Goal: Task Accomplishment & Management: Manage account settings

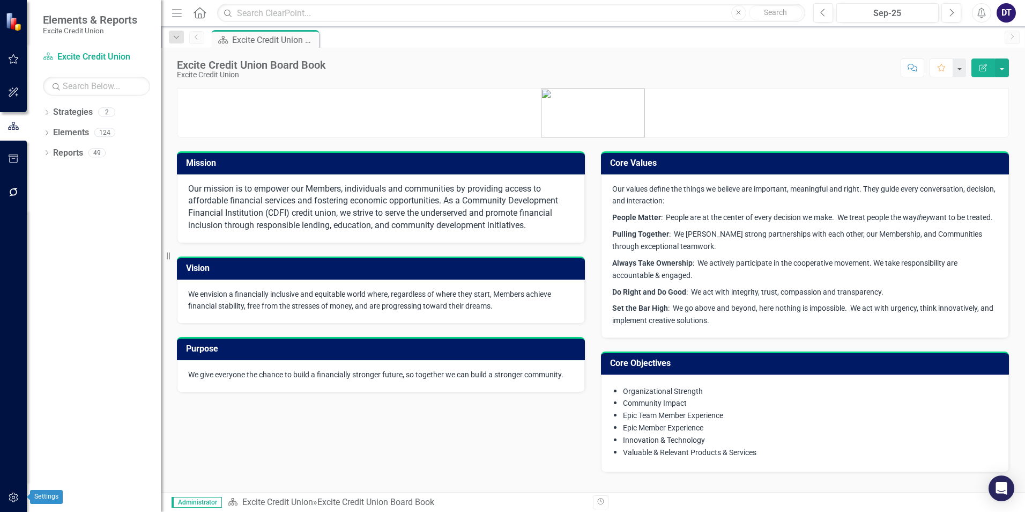
click at [9, 498] on icon "button" at bounding box center [13, 497] width 11 height 9
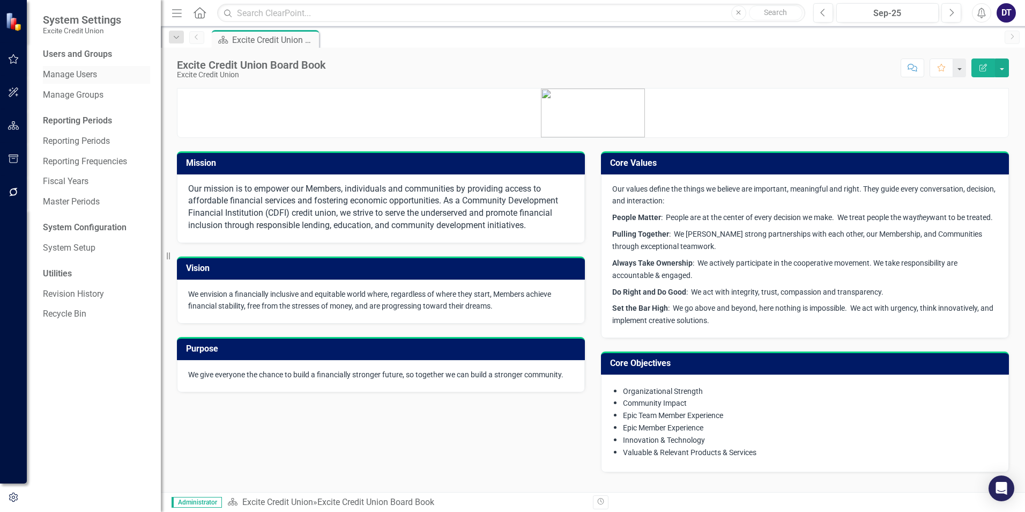
click at [85, 73] on link "Manage Users" at bounding box center [96, 75] width 107 height 12
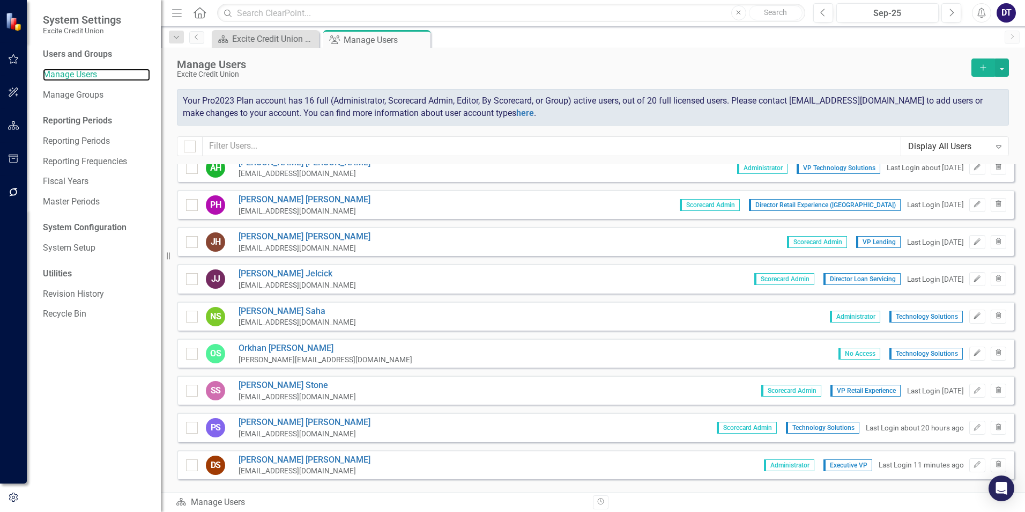
scroll to position [218, 0]
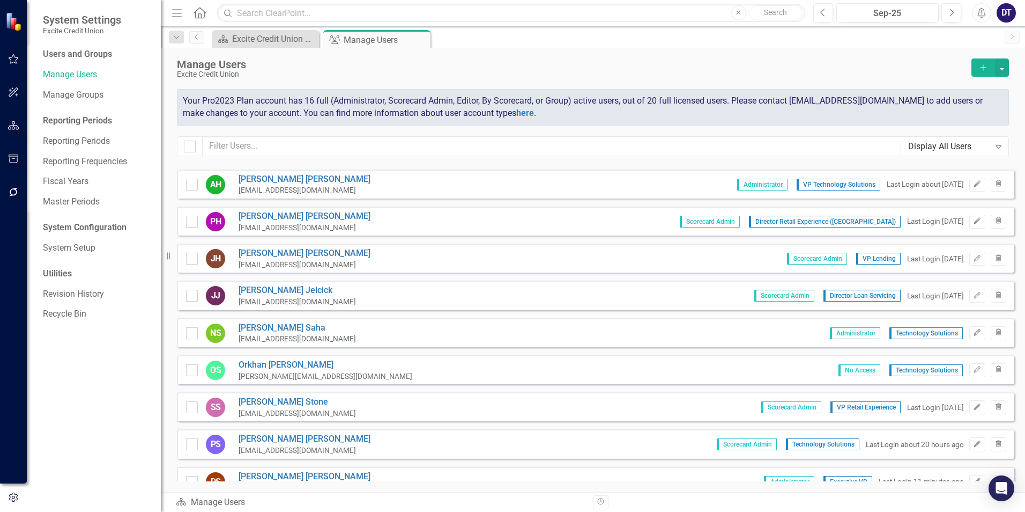
click at [973, 333] on icon "Edit" at bounding box center [977, 332] width 8 height 6
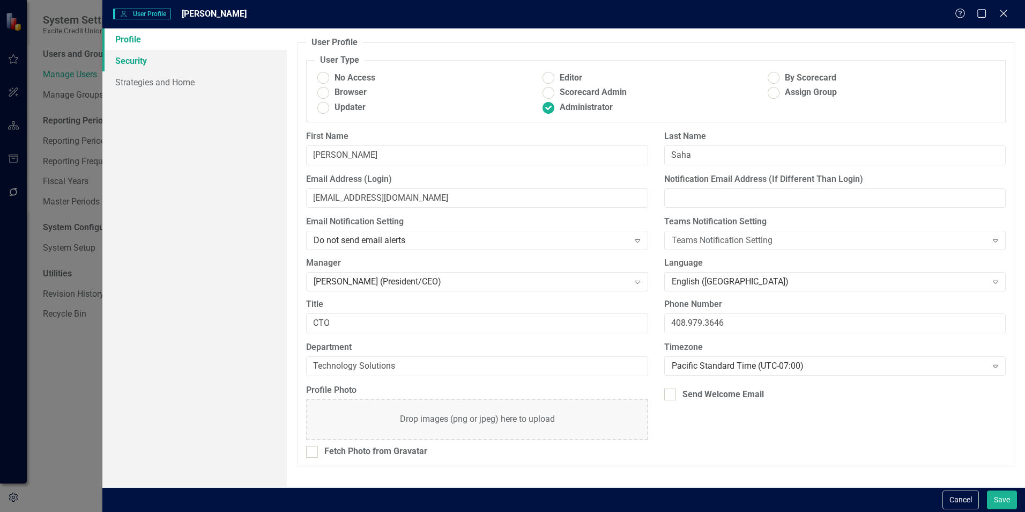
click at [122, 61] on link "Security" at bounding box center [194, 60] width 184 height 21
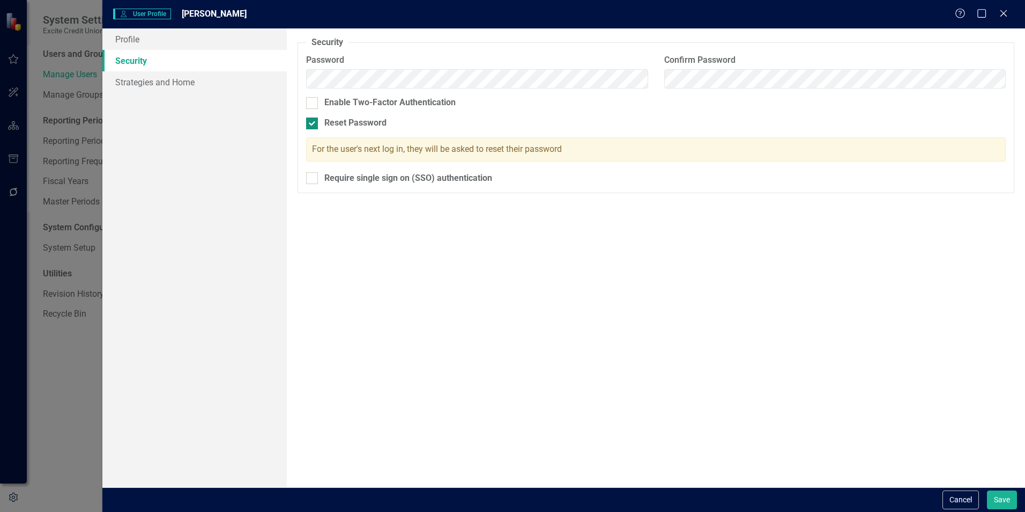
click at [309, 127] on div at bounding box center [312, 123] width 12 height 12
click at [309, 124] on input "Reset Password" at bounding box center [309, 120] width 7 height 7
checkbox input "false"
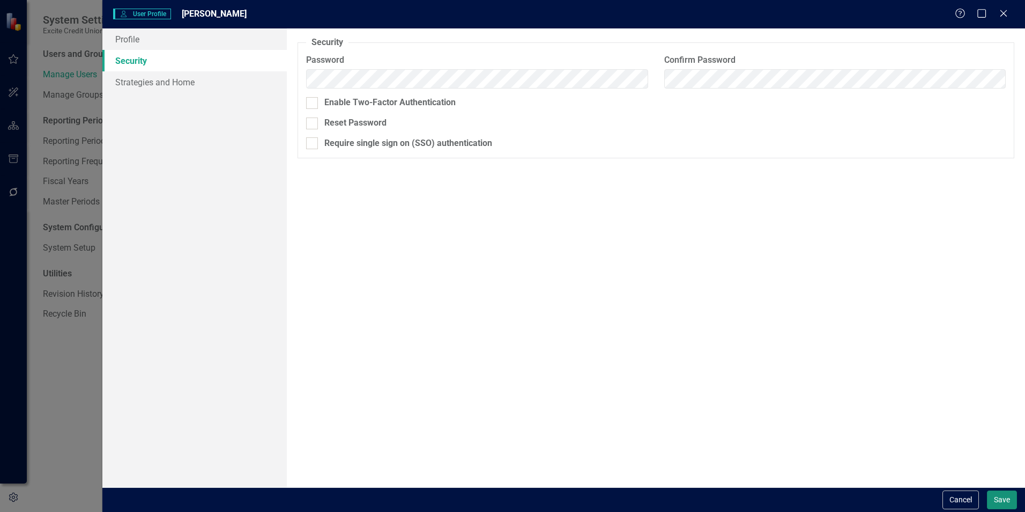
click at [1000, 499] on button "Save" at bounding box center [1002, 499] width 30 height 19
